Goal: Task Accomplishment & Management: Use online tool/utility

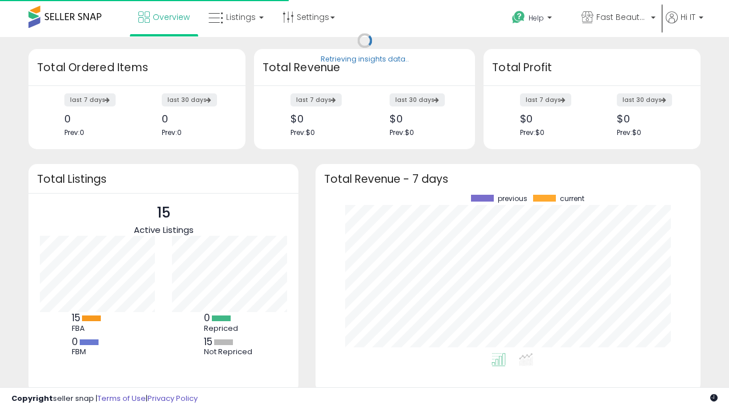
scroll to position [158, 362]
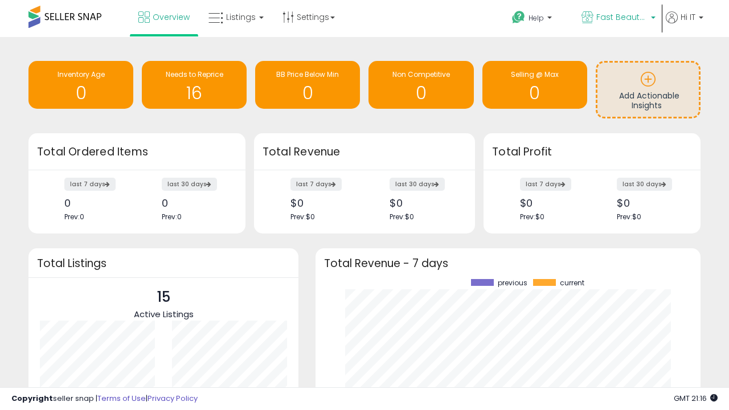
click at [618, 18] on span "Fast Beauty ([GEOGRAPHIC_DATA])" at bounding box center [622, 16] width 51 height 11
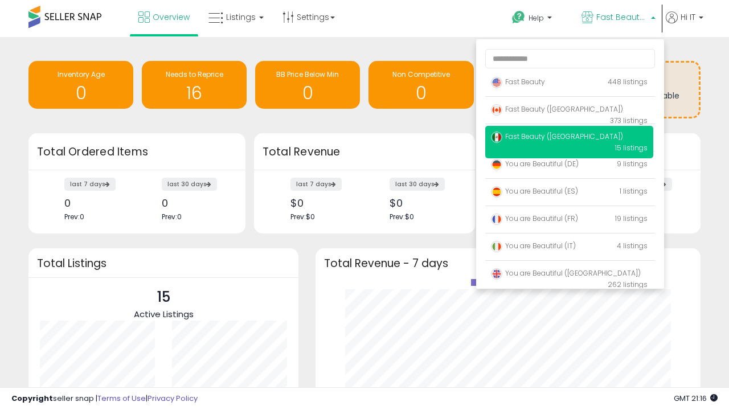
click at [569, 111] on span "Fast Beauty ([GEOGRAPHIC_DATA])" at bounding box center [557, 109] width 132 height 10
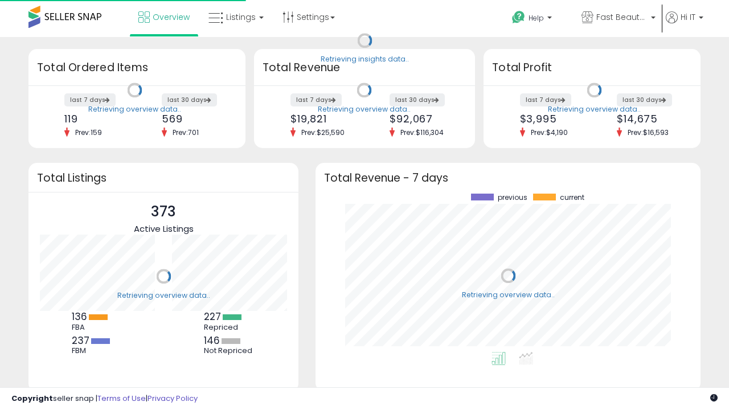
scroll to position [158, 362]
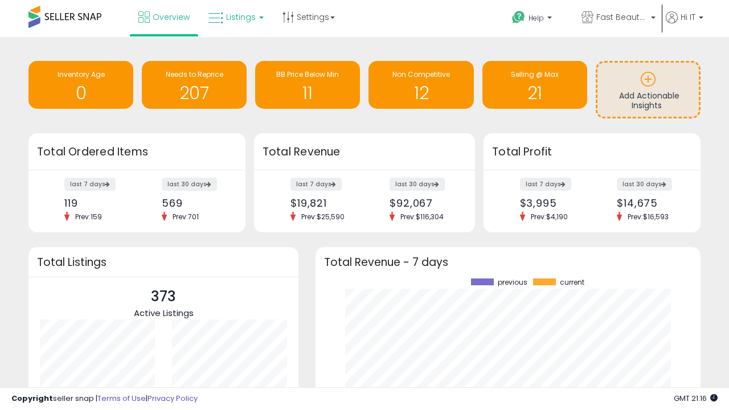
click at [235, 17] on span "Listings" at bounding box center [241, 16] width 30 height 11
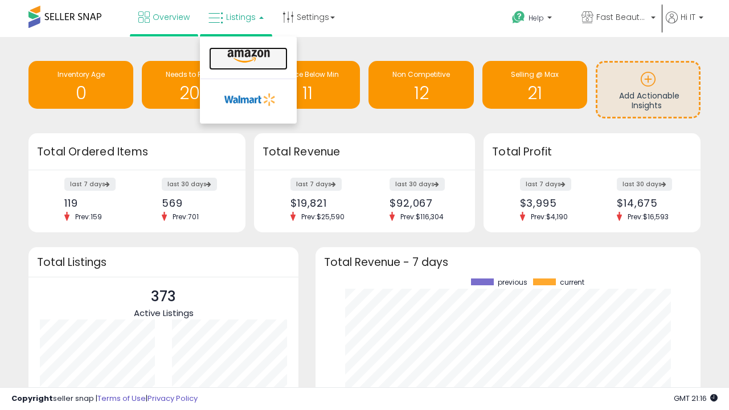
click at [247, 56] on icon at bounding box center [249, 56] width 50 height 15
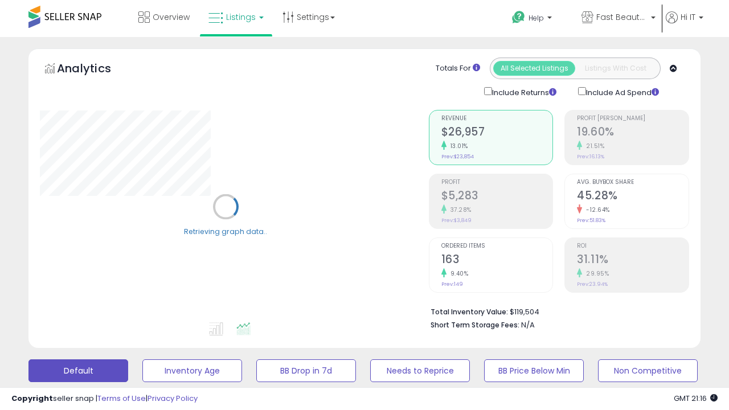
scroll to position [221, 0]
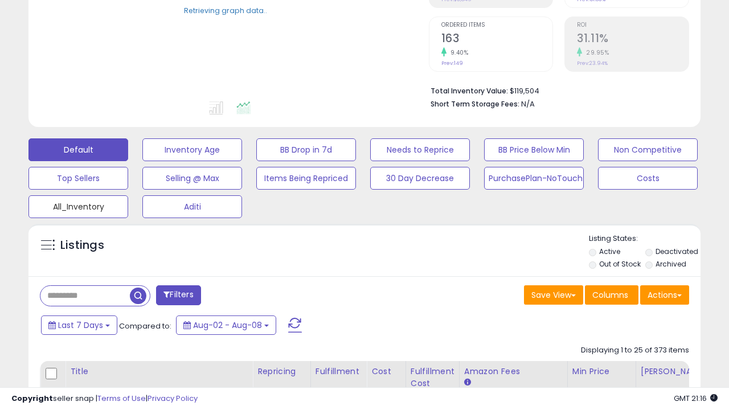
click at [142, 161] on button "All_Inventory" at bounding box center [192, 149] width 100 height 23
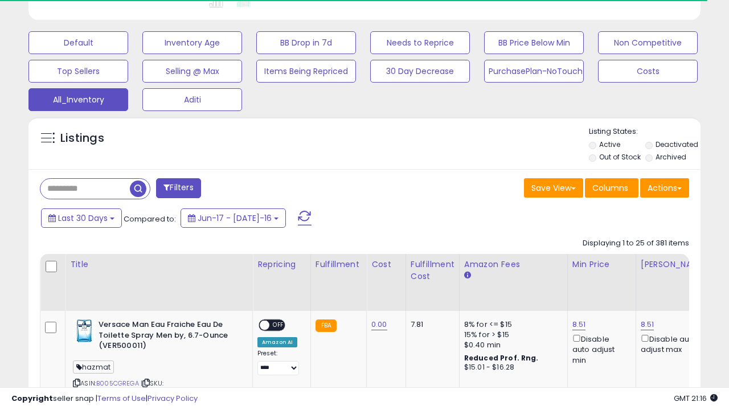
scroll to position [234, 389]
click at [72, 213] on span "Last 30 Days" at bounding box center [83, 218] width 50 height 11
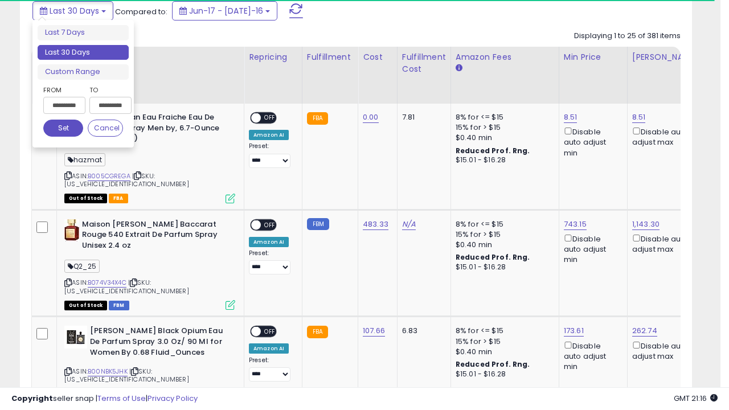
click at [83, 52] on li "Last 30 Days" at bounding box center [83, 52] width 91 height 15
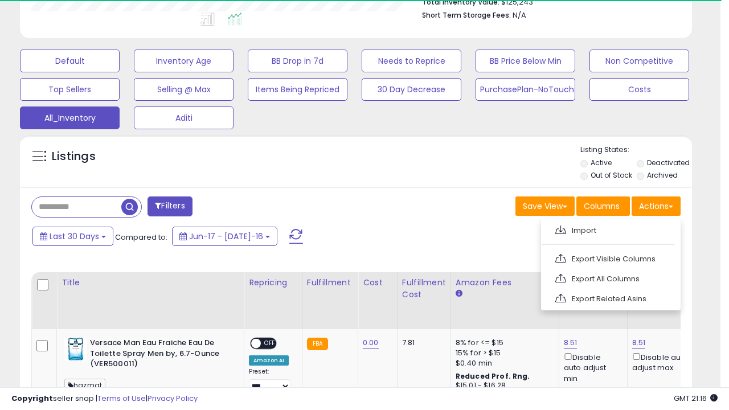
click at [610, 277] on link "Export All Columns" at bounding box center [610, 279] width 125 height 18
